Goal: Check status: Check status

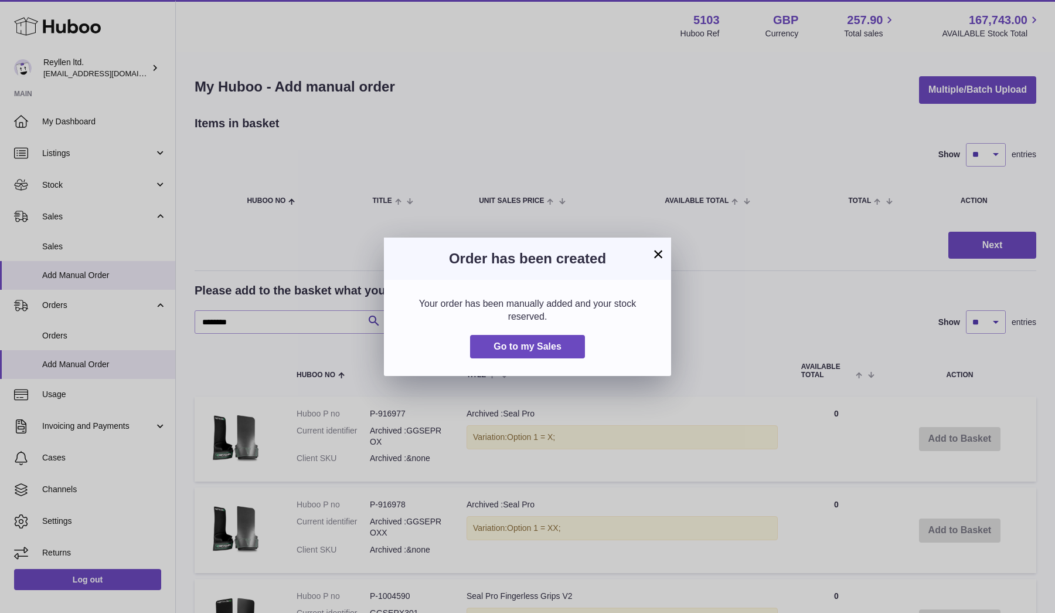
click at [90, 240] on div "× Order has been created Your order has been manually added and your stock rese…" at bounding box center [527, 306] width 1055 height 613
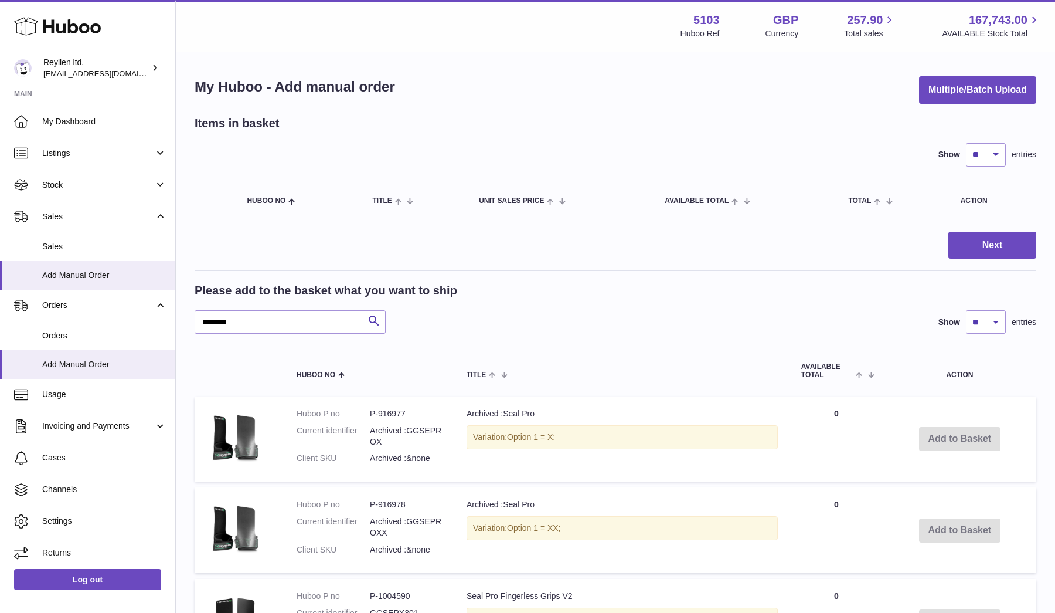
click at [90, 241] on span "Sales" at bounding box center [104, 246] width 124 height 11
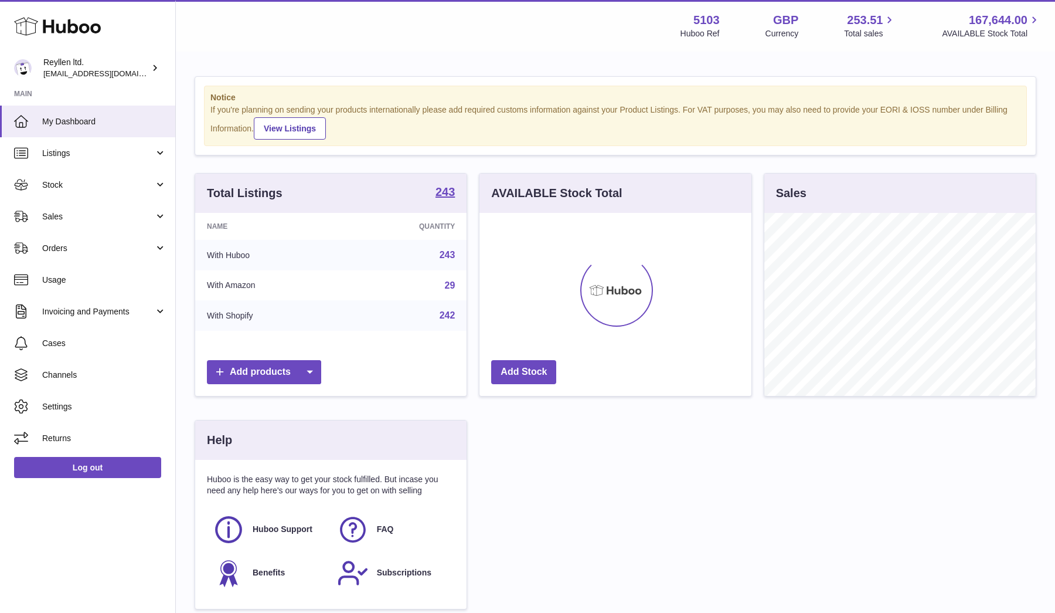
scroll to position [183, 272]
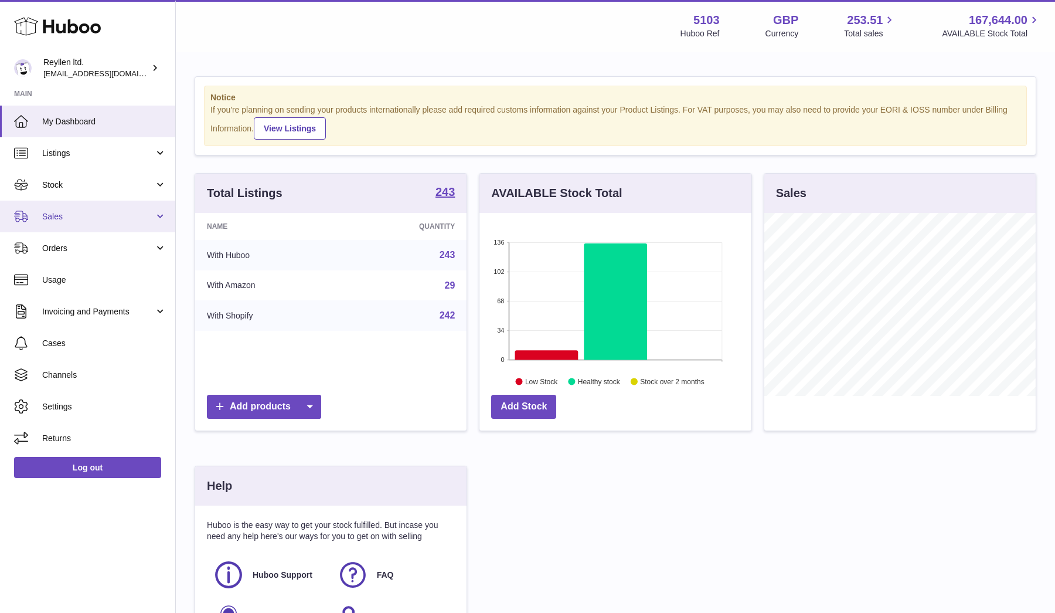
click at [108, 220] on span "Sales" at bounding box center [98, 216] width 112 height 11
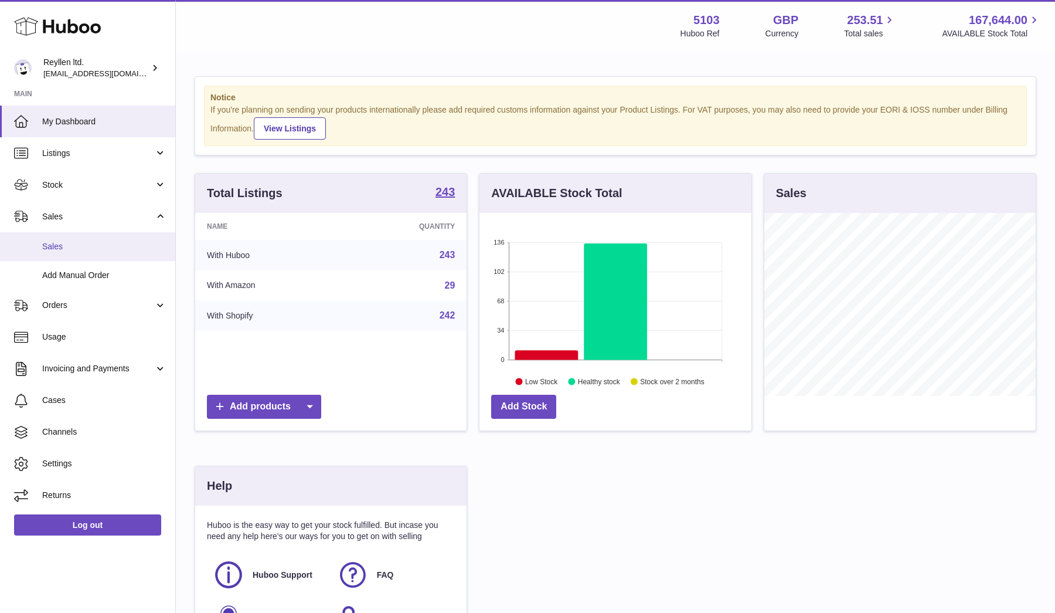
click at [93, 249] on span "Sales" at bounding box center [104, 246] width 124 height 11
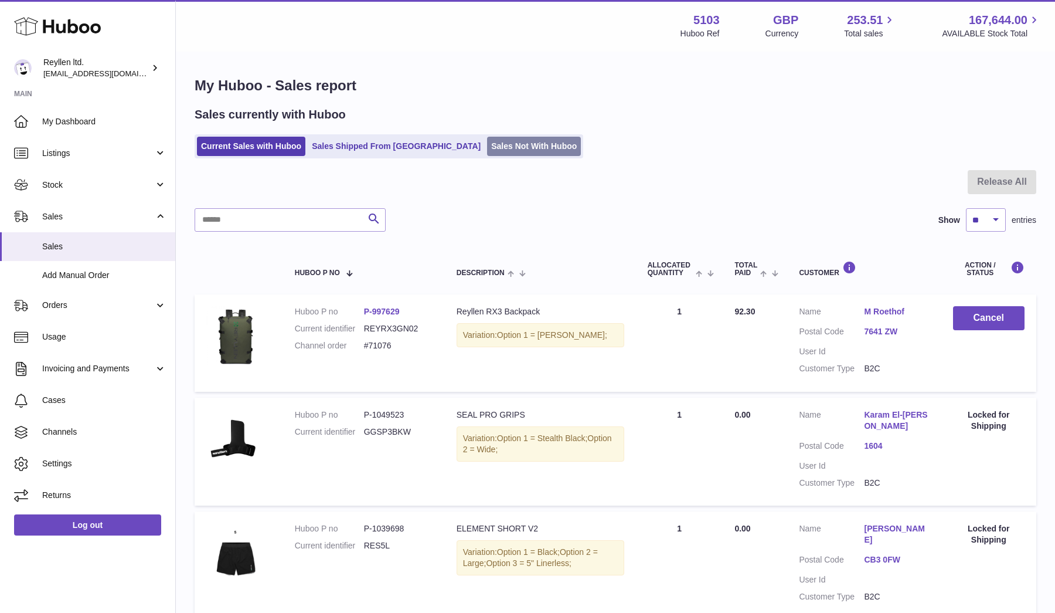
click at [487, 148] on link "Sales Not With Huboo" at bounding box center [534, 146] width 94 height 19
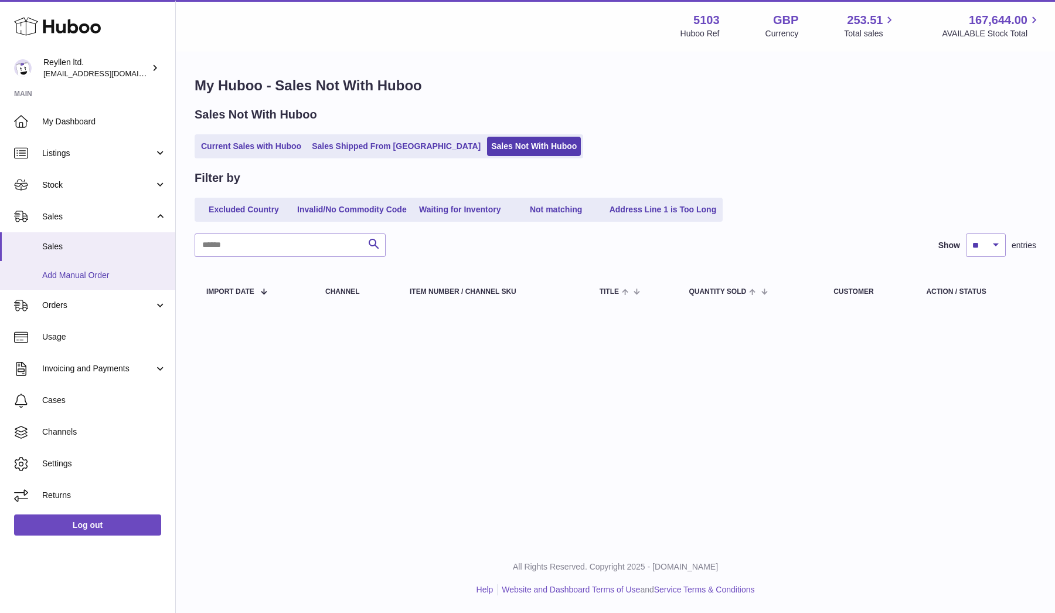
click at [109, 267] on link "Add Manual Order" at bounding box center [87, 275] width 175 height 29
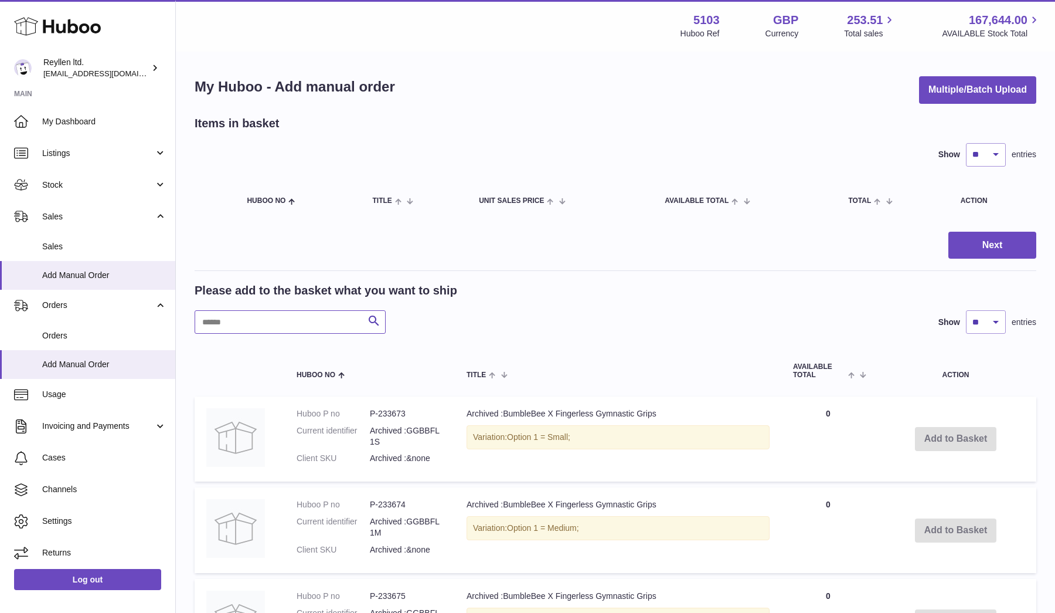
click at [239, 318] on input "text" at bounding box center [290, 321] width 191 height 23
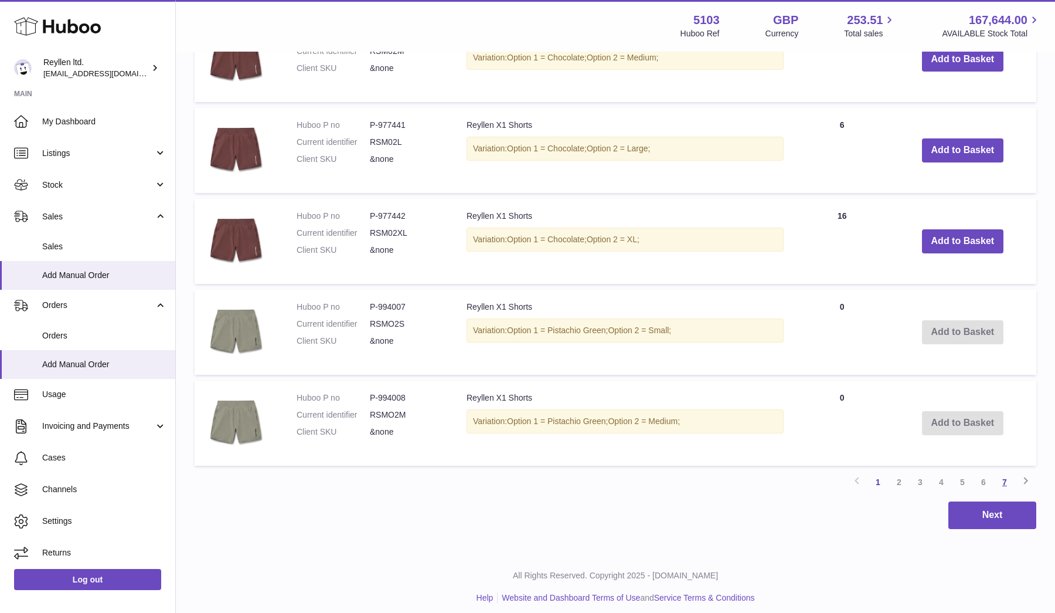
type input "*****"
click at [1005, 472] on link "7" at bounding box center [1004, 481] width 21 height 21
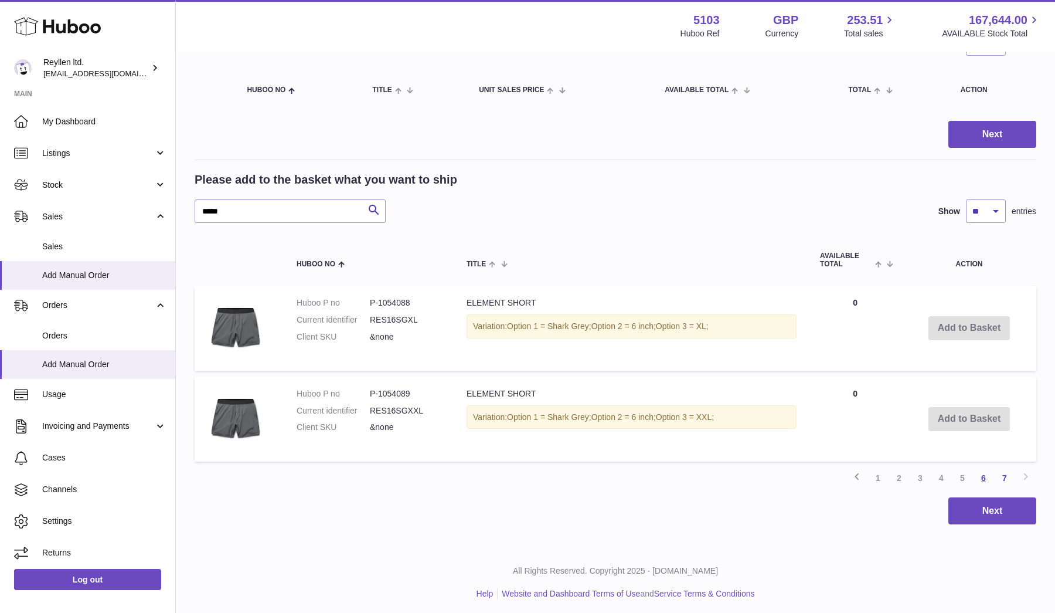
click at [984, 474] on link "6" at bounding box center [983, 477] width 21 height 21
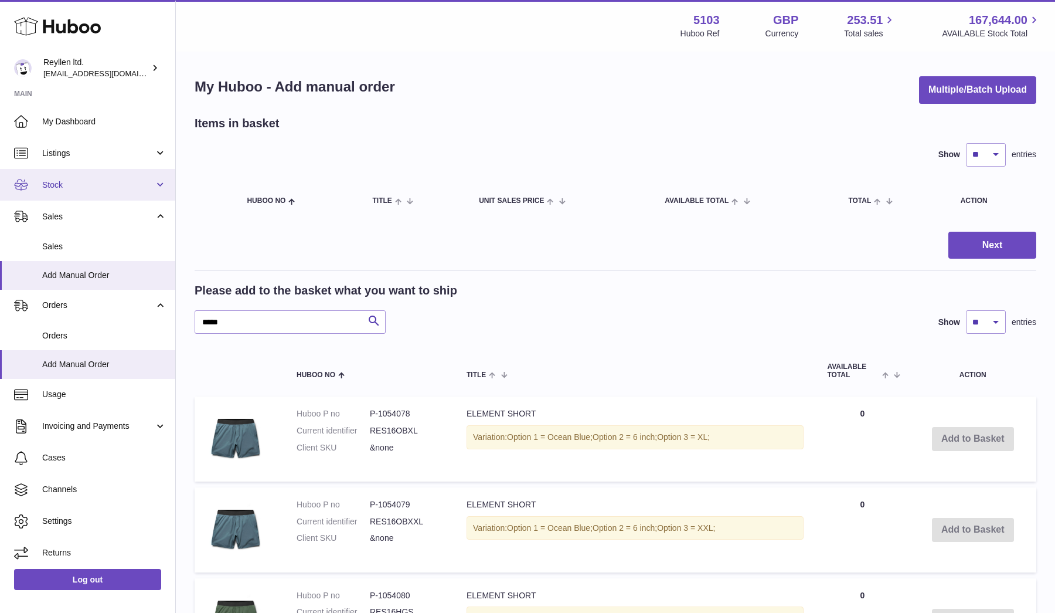
click at [91, 182] on span "Stock" at bounding box center [98, 184] width 112 height 11
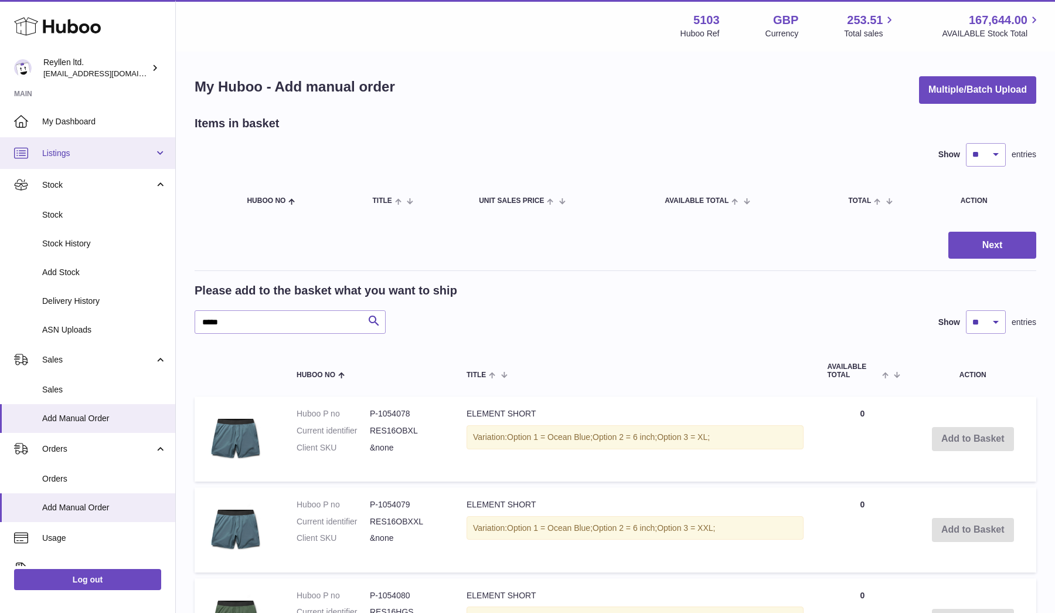
click at [97, 159] on link "Listings" at bounding box center [87, 153] width 175 height 32
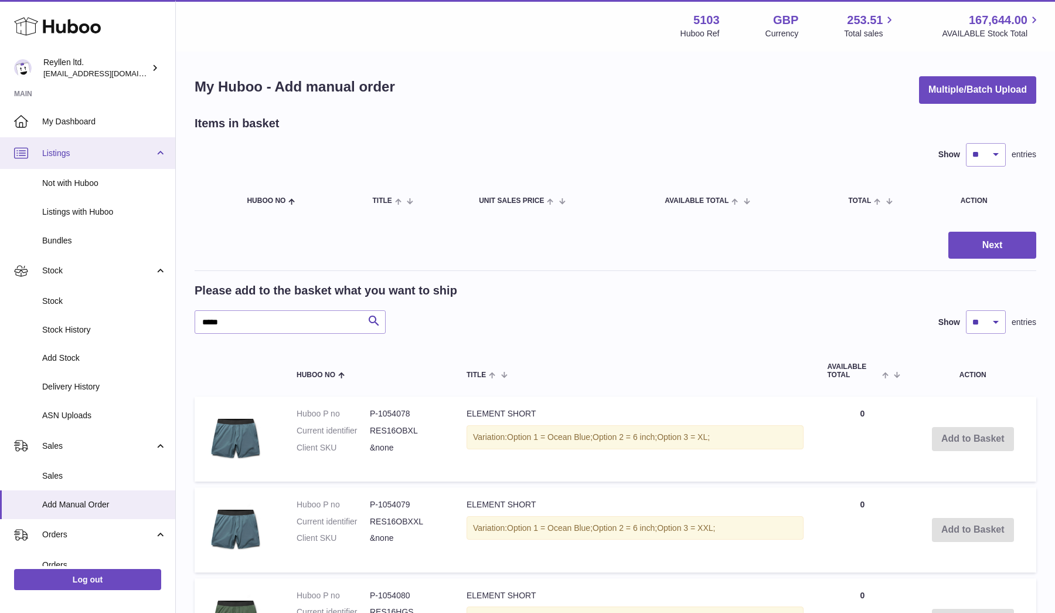
click at [90, 160] on link "Listings" at bounding box center [87, 153] width 175 height 32
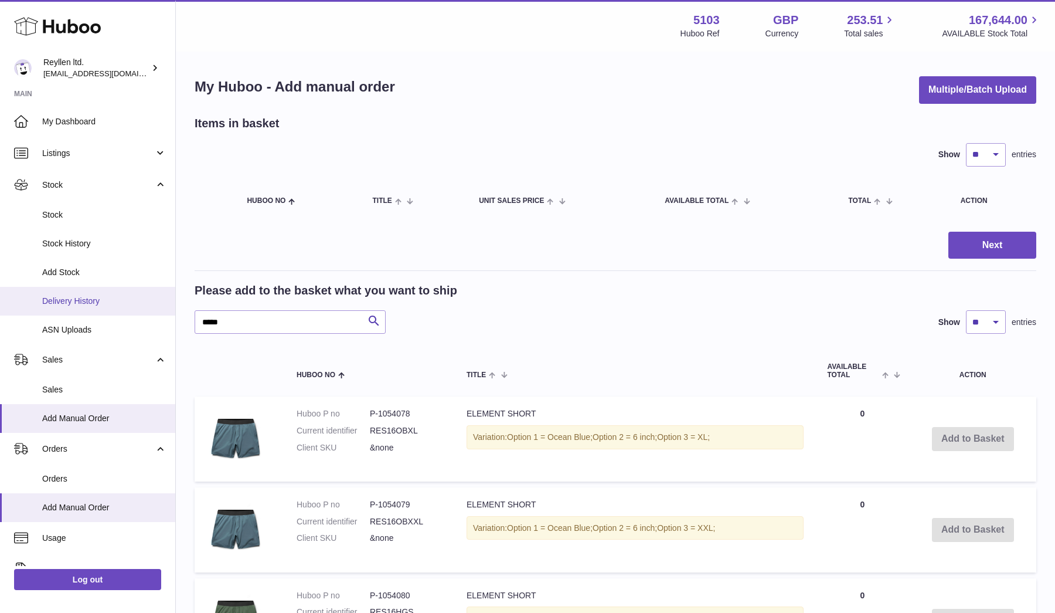
click at [77, 300] on span "Delivery History" at bounding box center [104, 300] width 124 height 11
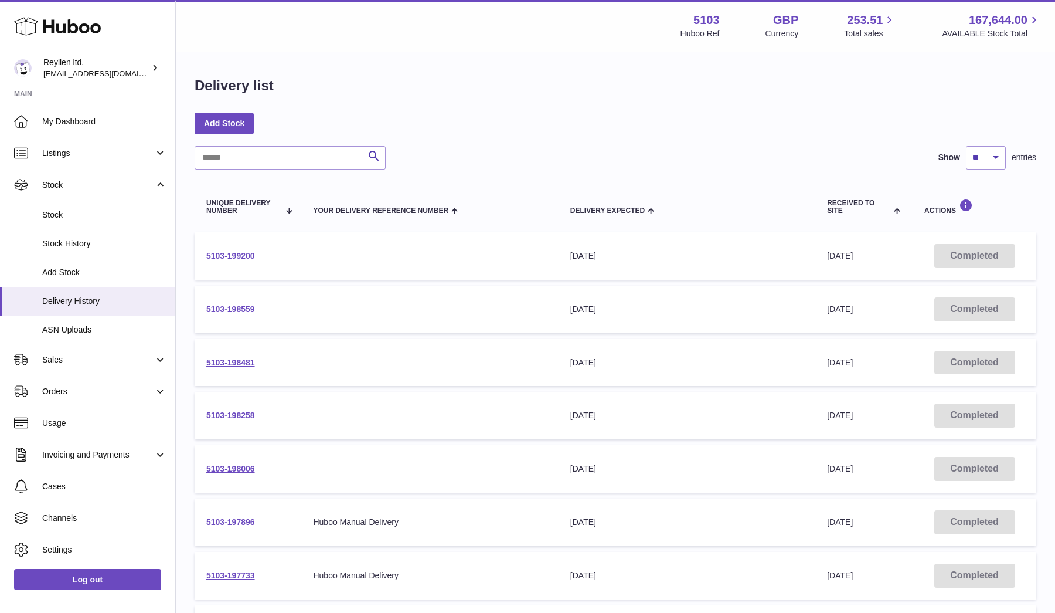
click at [223, 253] on link "5103-199200" at bounding box center [230, 255] width 49 height 9
